Goal: Transaction & Acquisition: Purchase product/service

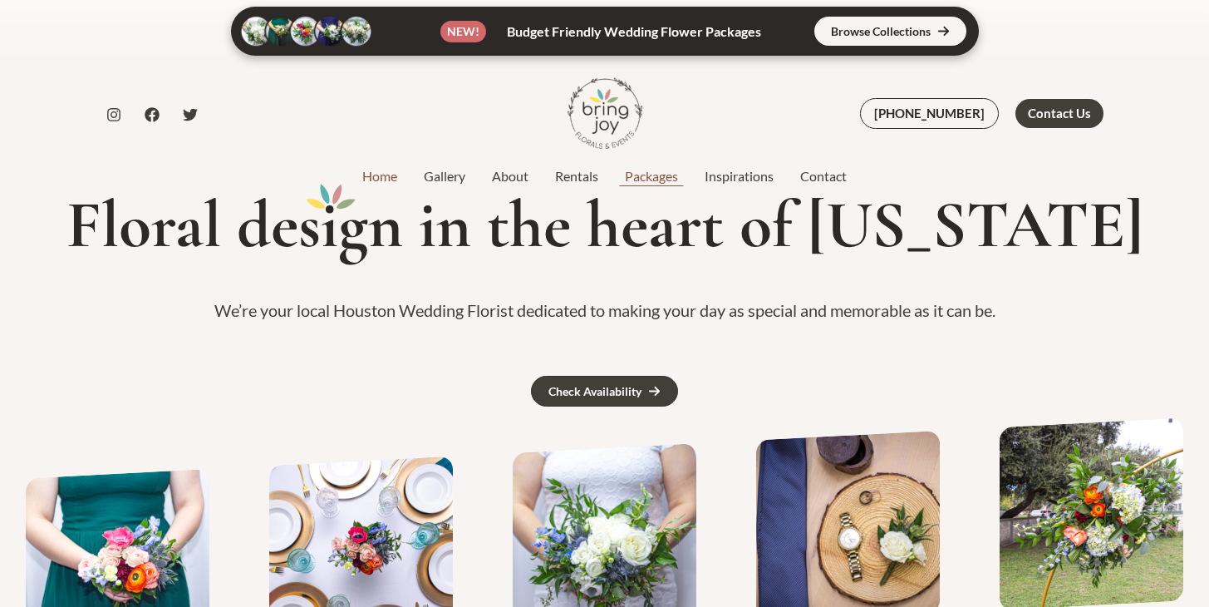
click at [655, 169] on link "Packages" at bounding box center [652, 176] width 80 height 20
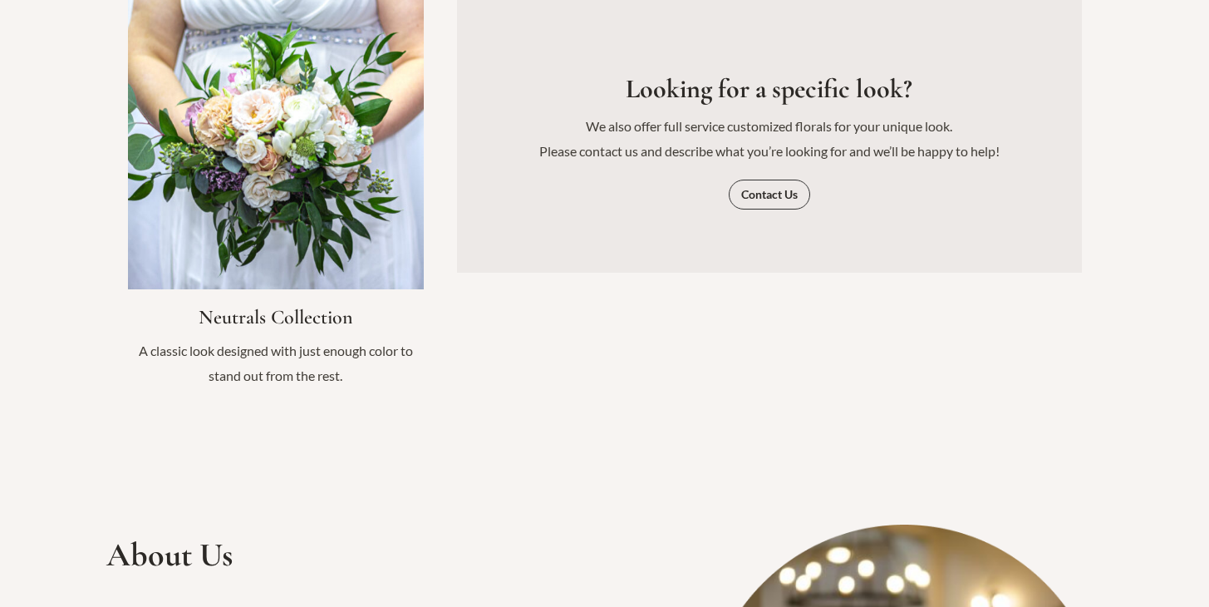
scroll to position [2243, 0]
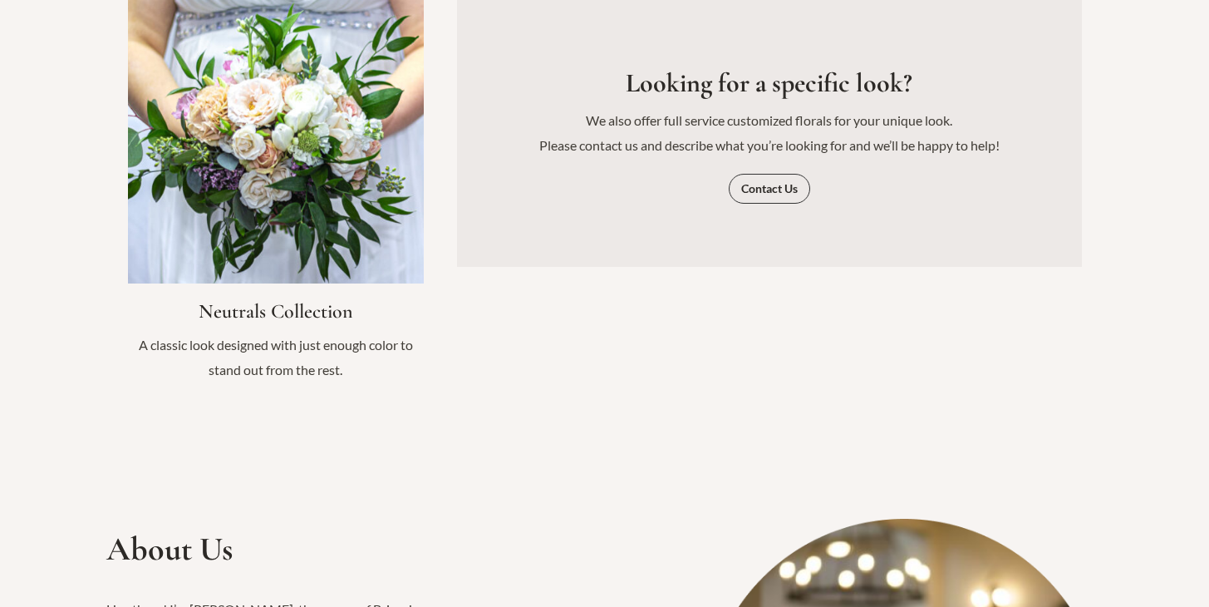
click at [306, 160] on link "Infobox Link" at bounding box center [276, 193] width 296 height 410
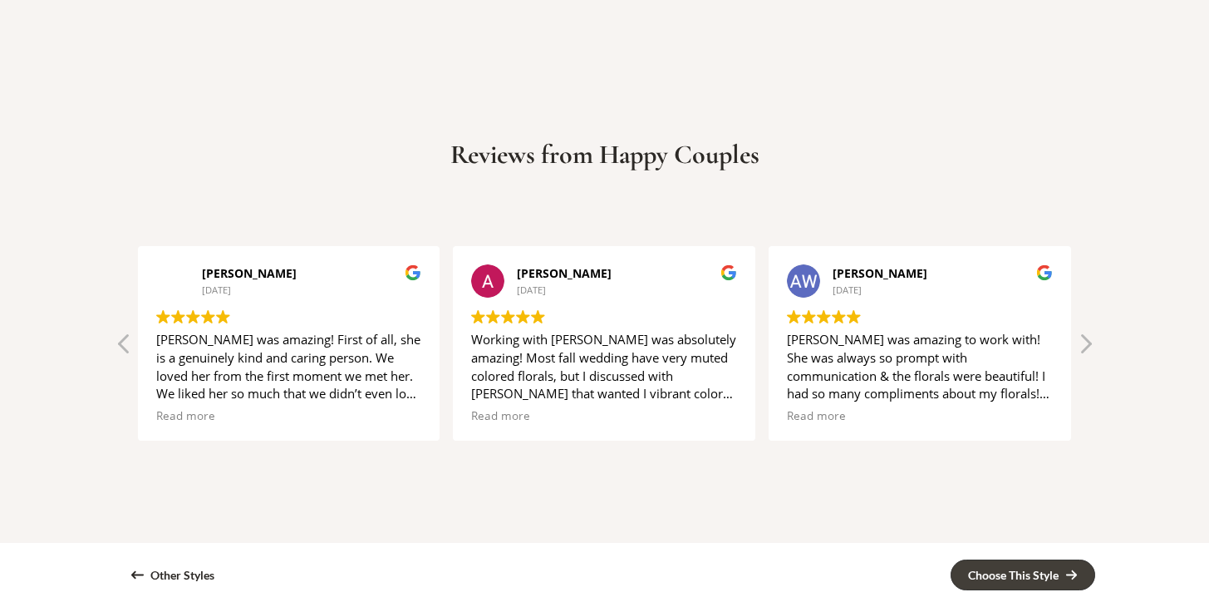
scroll to position [3584, 0]
